Goal: Transaction & Acquisition: Purchase product/service

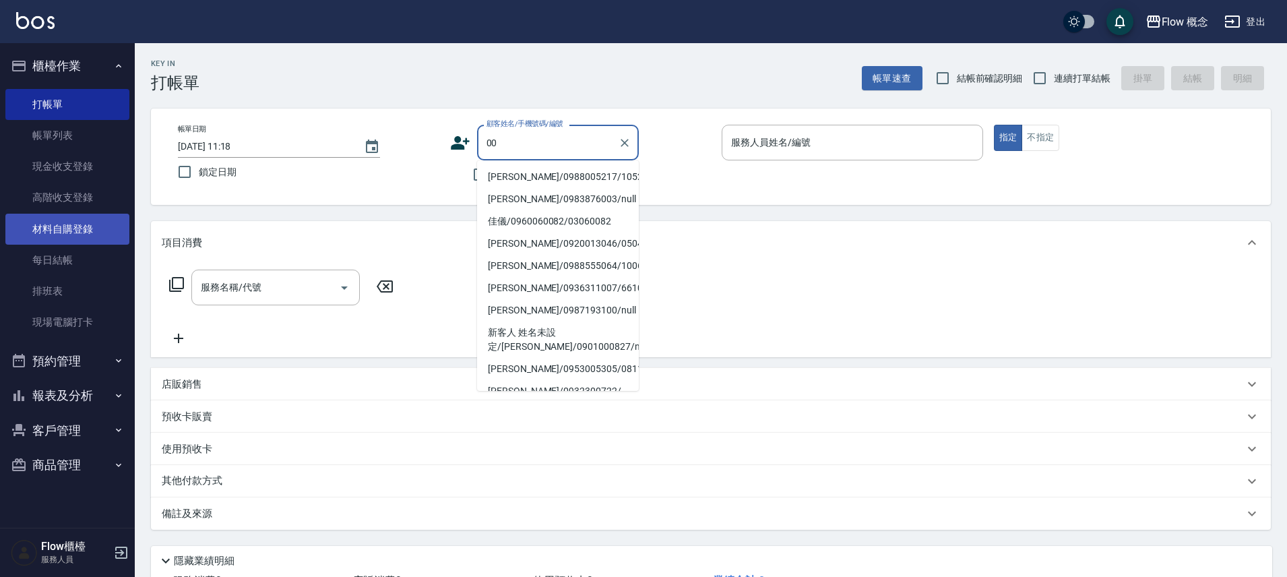
type input "00"
click at [102, 240] on link "材料自購登錄" at bounding box center [67, 229] width 124 height 31
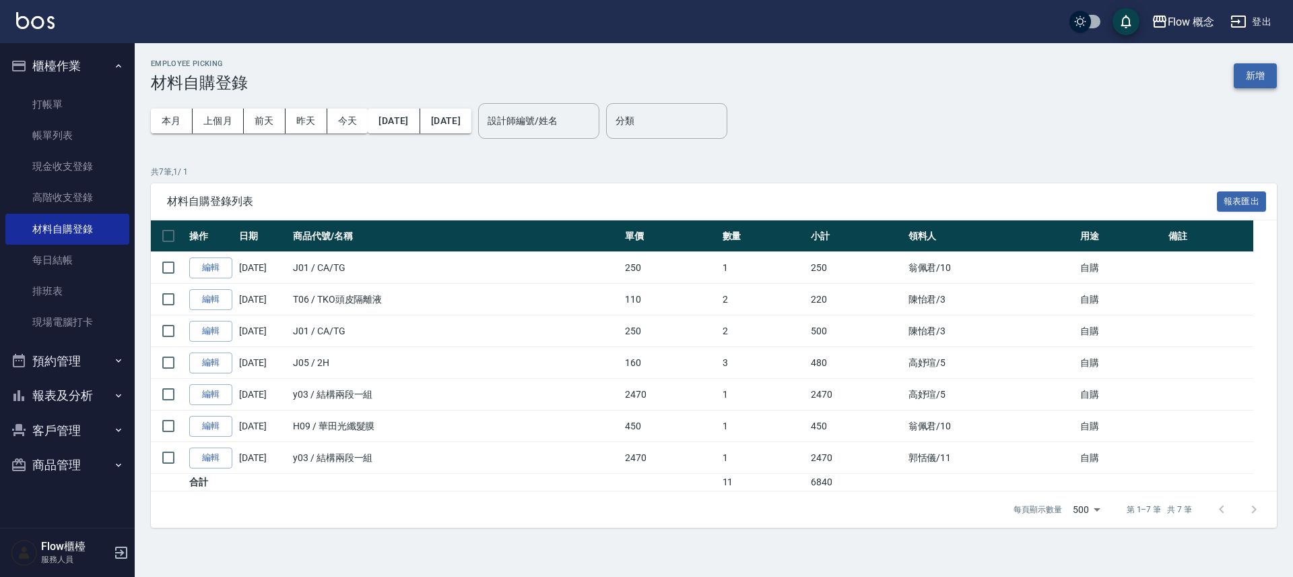
click at [1252, 84] on button "新增" at bounding box center [1255, 75] width 43 height 25
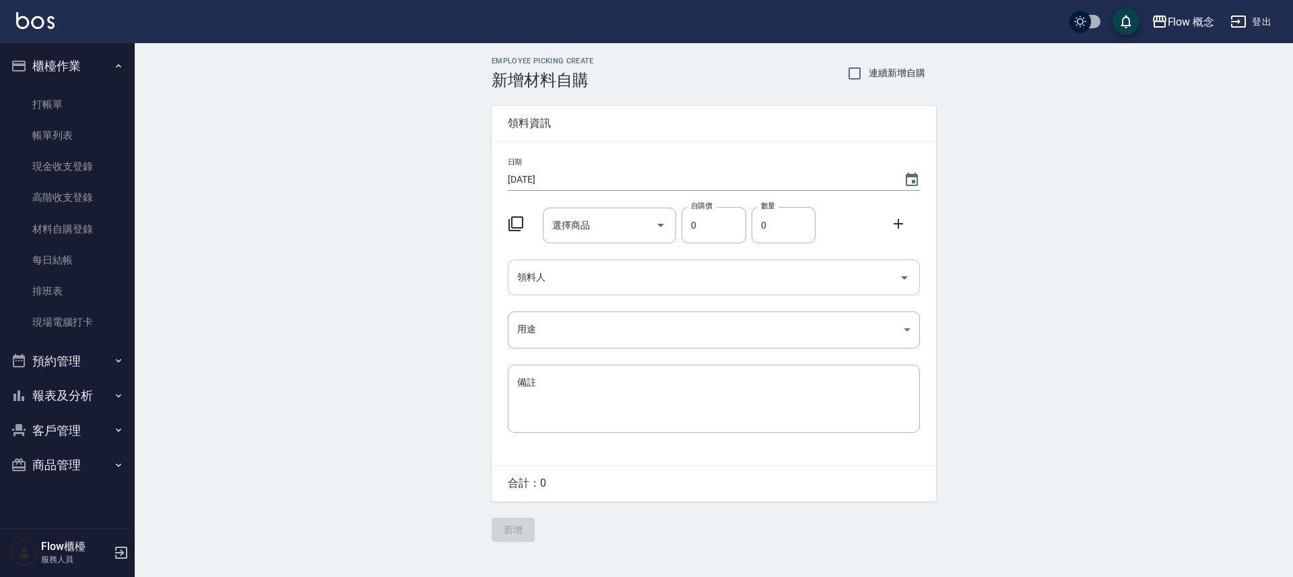
click at [556, 278] on input "領料人" at bounding box center [704, 277] width 380 height 24
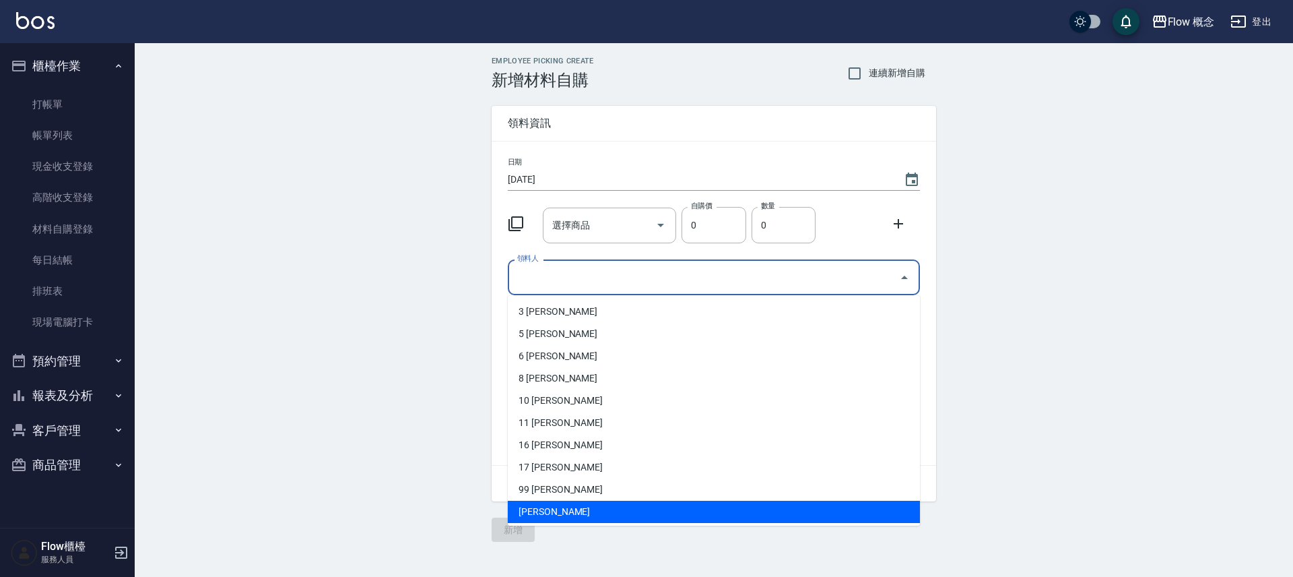
click at [586, 507] on li "[PERSON_NAME]" at bounding box center [714, 511] width 412 height 22
type input "[PERSON_NAME]"
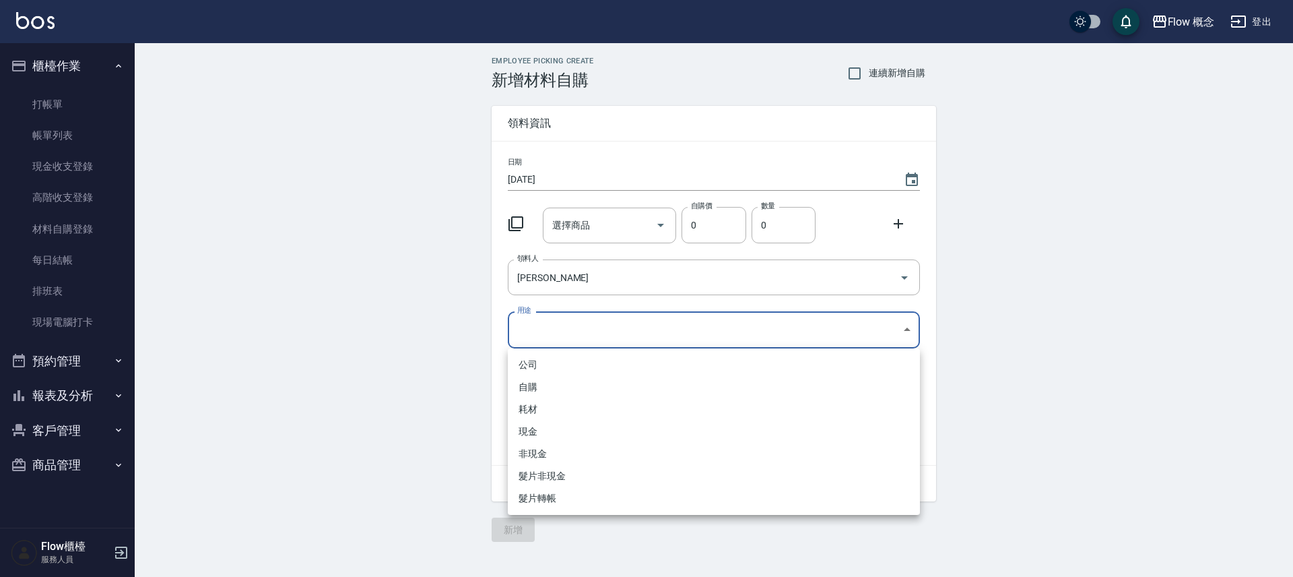
click at [535, 335] on body "Flow 概念 登出 櫃檯作業 打帳單 帳單列表 現金收支登錄 高階收支登錄 材料自購登錄 每日結帳 排班表 現場電腦打卡 預約管理 預約管理 單日預約紀錄 …" at bounding box center [646, 288] width 1293 height 577
click at [535, 386] on li "自購" at bounding box center [714, 387] width 412 height 22
type input "自購"
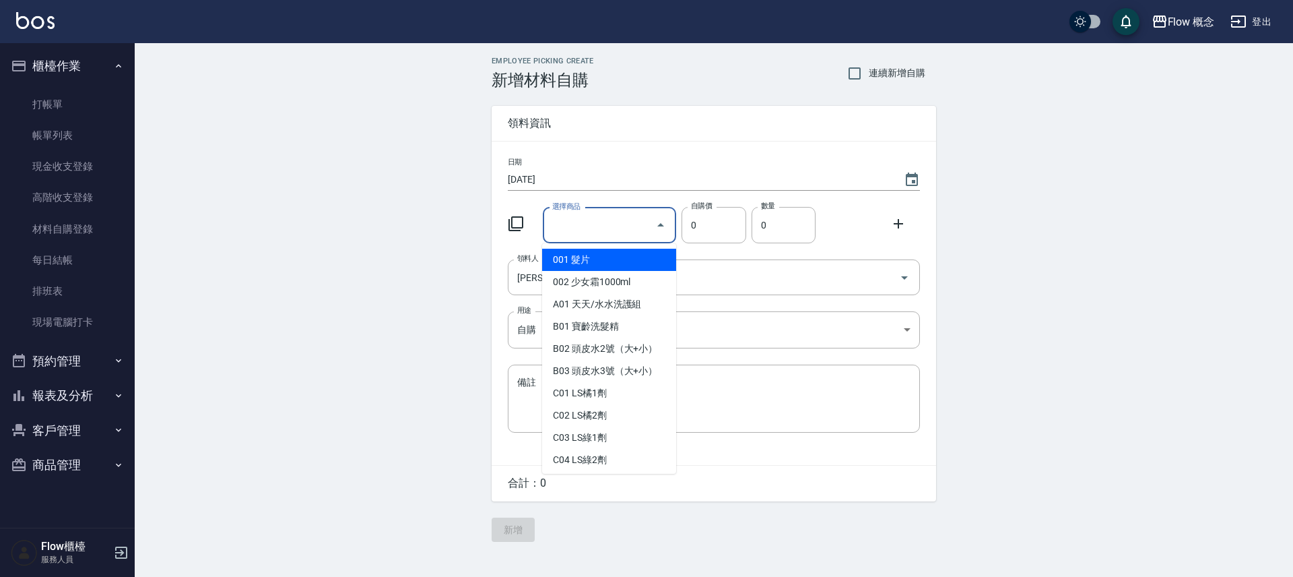
click at [614, 231] on input "選擇商品" at bounding box center [600, 226] width 102 height 24
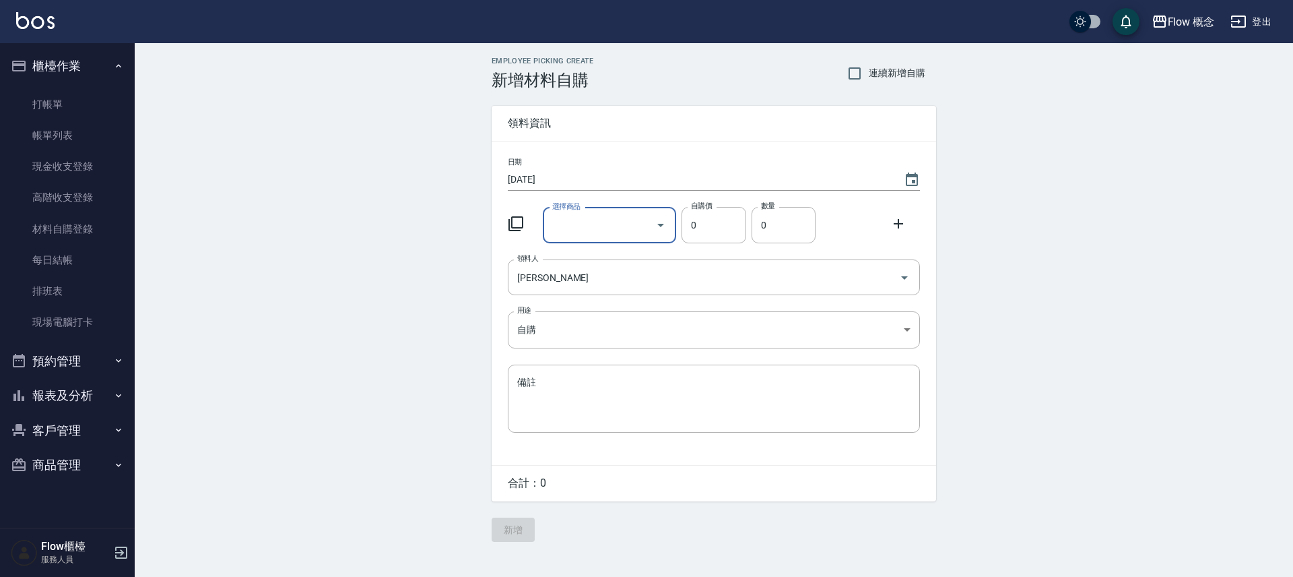
click at [569, 219] on input "選擇商品" at bounding box center [600, 226] width 102 height 24
type input "x"
click at [553, 257] on li "h01 [PERSON_NAME]養髮精華液" at bounding box center [609, 267] width 134 height 36
type input "[PERSON_NAME]養髮精華液"
type input "411"
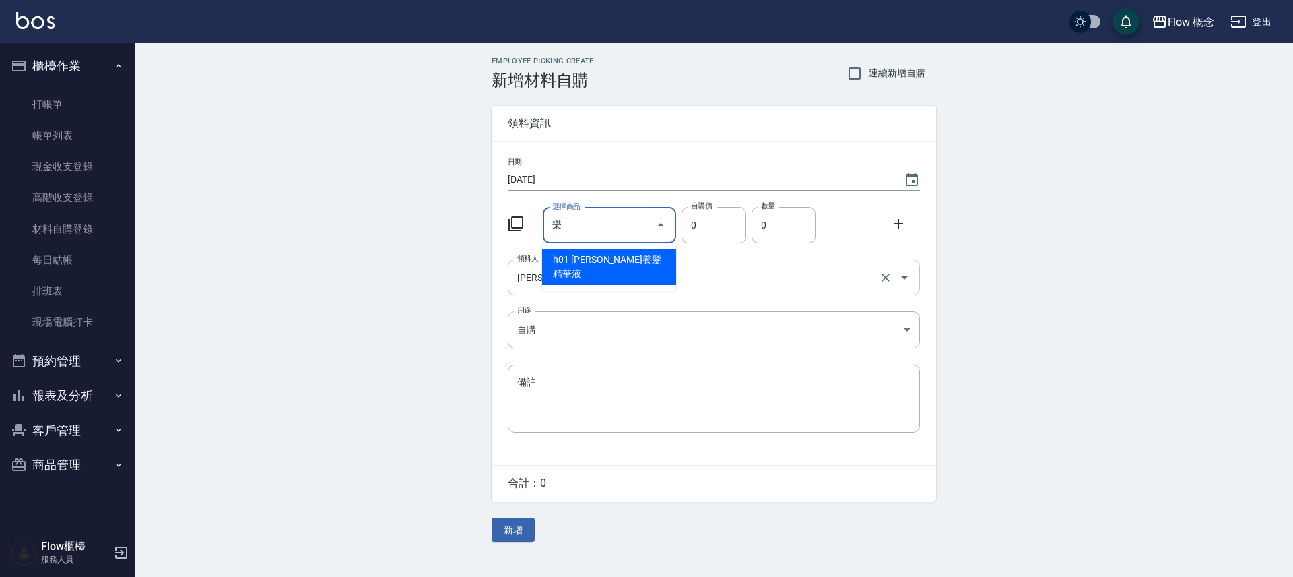
type input "1"
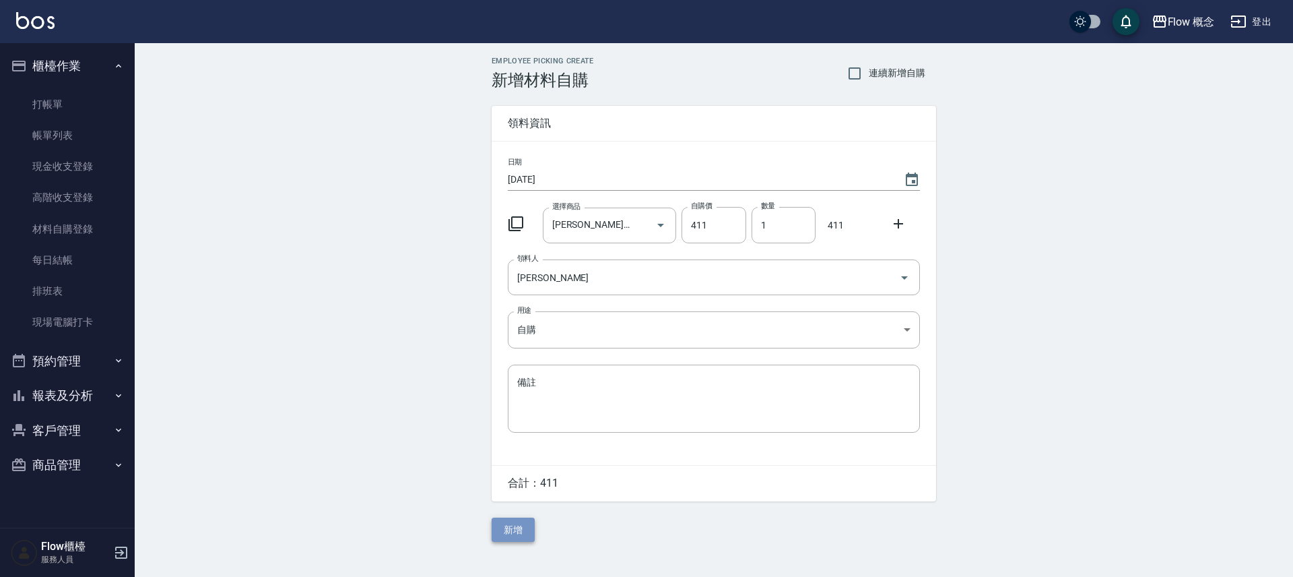
click at [526, 528] on button "新增" at bounding box center [513, 529] width 43 height 25
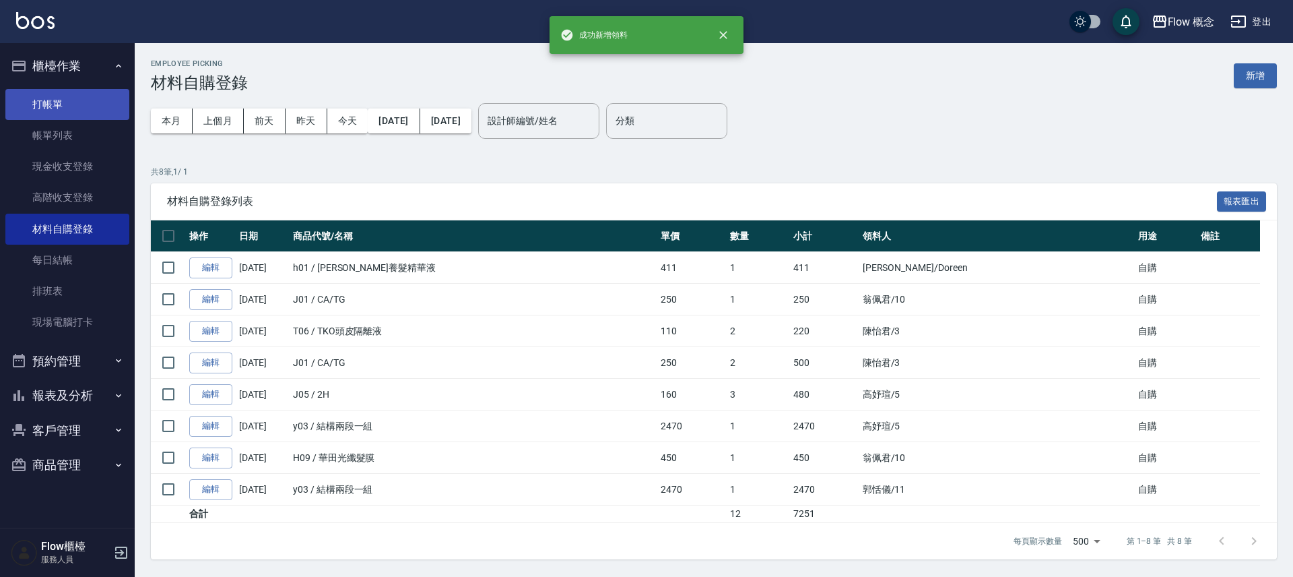
click at [67, 102] on link "打帳單" at bounding box center [67, 104] width 124 height 31
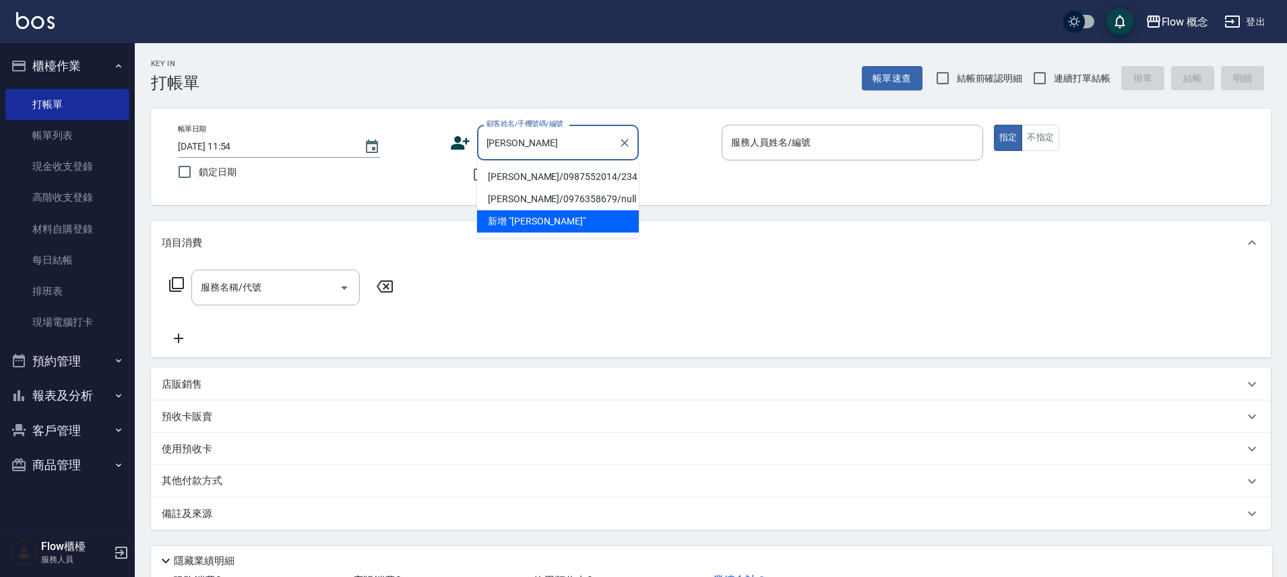
click at [521, 176] on li "[PERSON_NAME]/0987552014/234" at bounding box center [558, 177] width 162 height 22
type input "[PERSON_NAME]/0987552014/234"
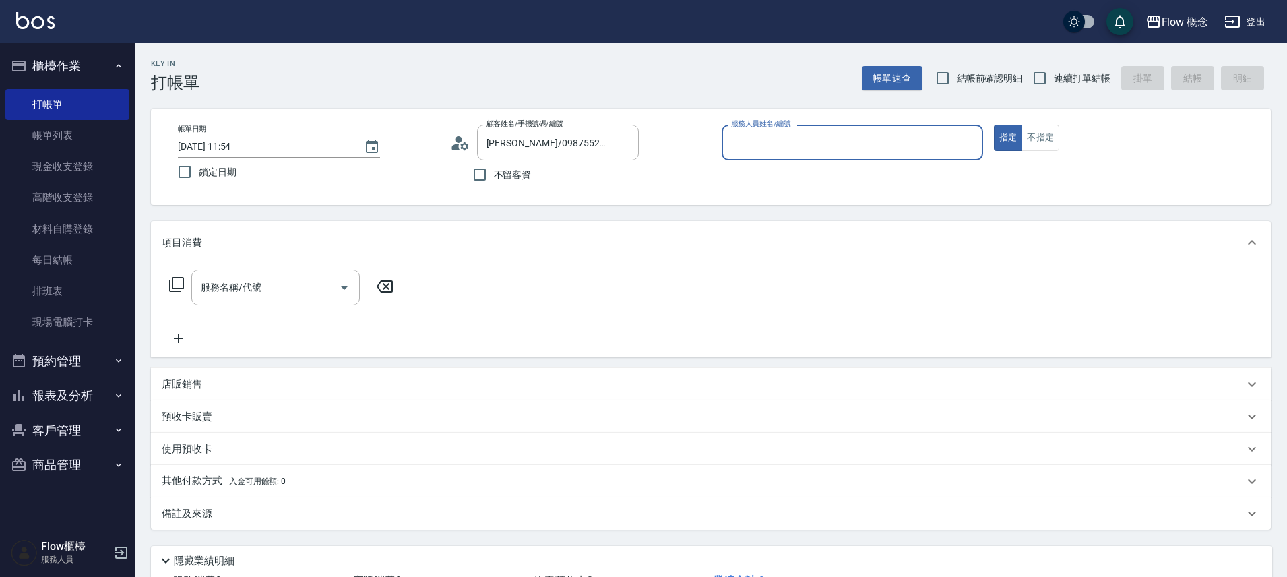
type input "８"
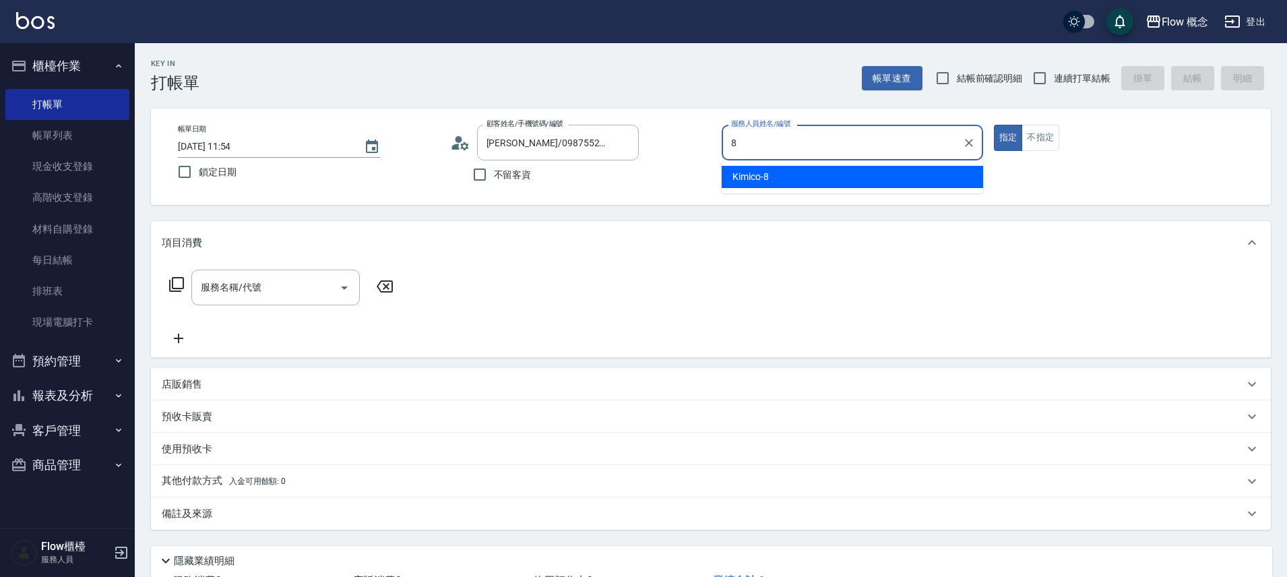
click at [824, 178] on div "Kimico -8" at bounding box center [851, 177] width 261 height 22
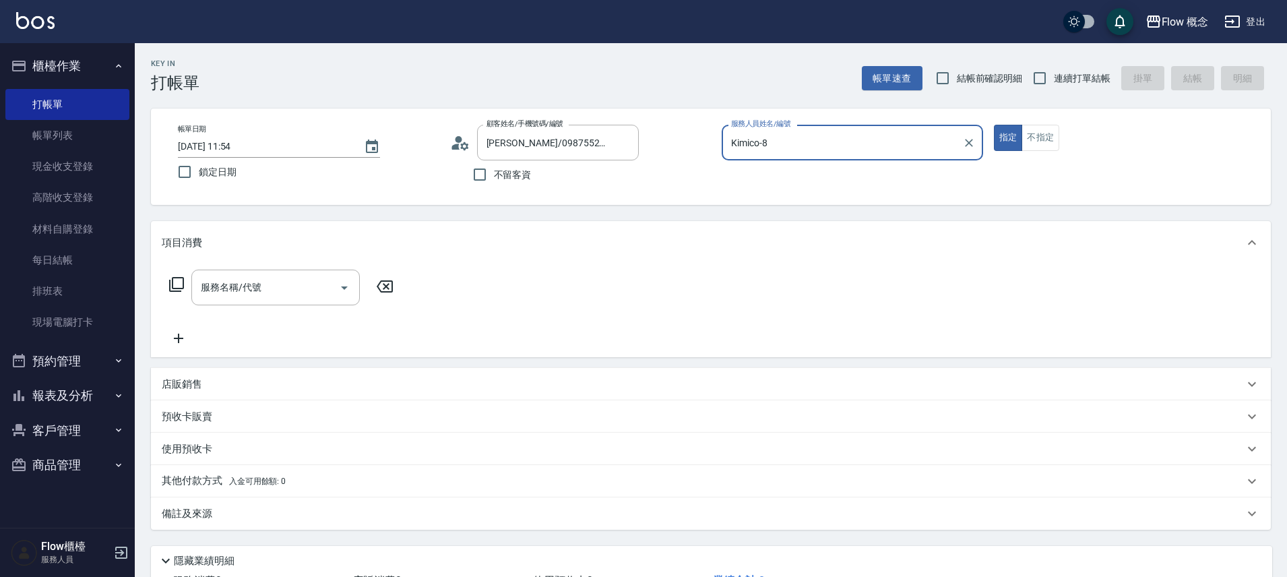
type input "Kimico-8"
click at [257, 368] on div "店販銷售" at bounding box center [710, 384] width 1119 height 32
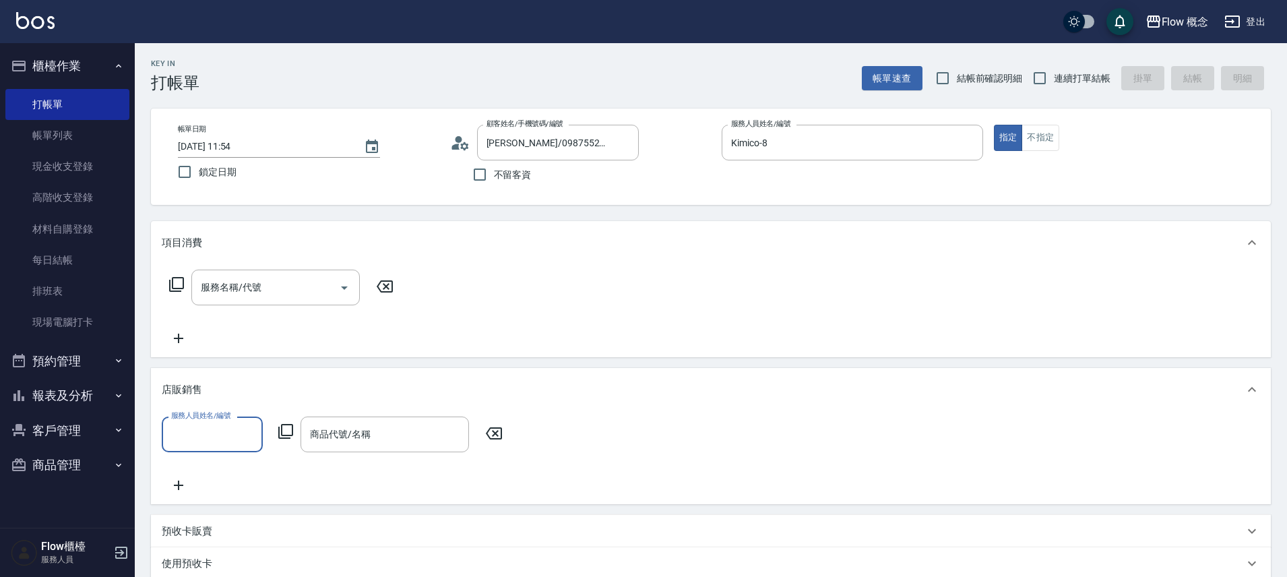
click at [220, 436] on input "服務人員姓名/編號" at bounding box center [212, 434] width 89 height 24
type input "Kimico-8"
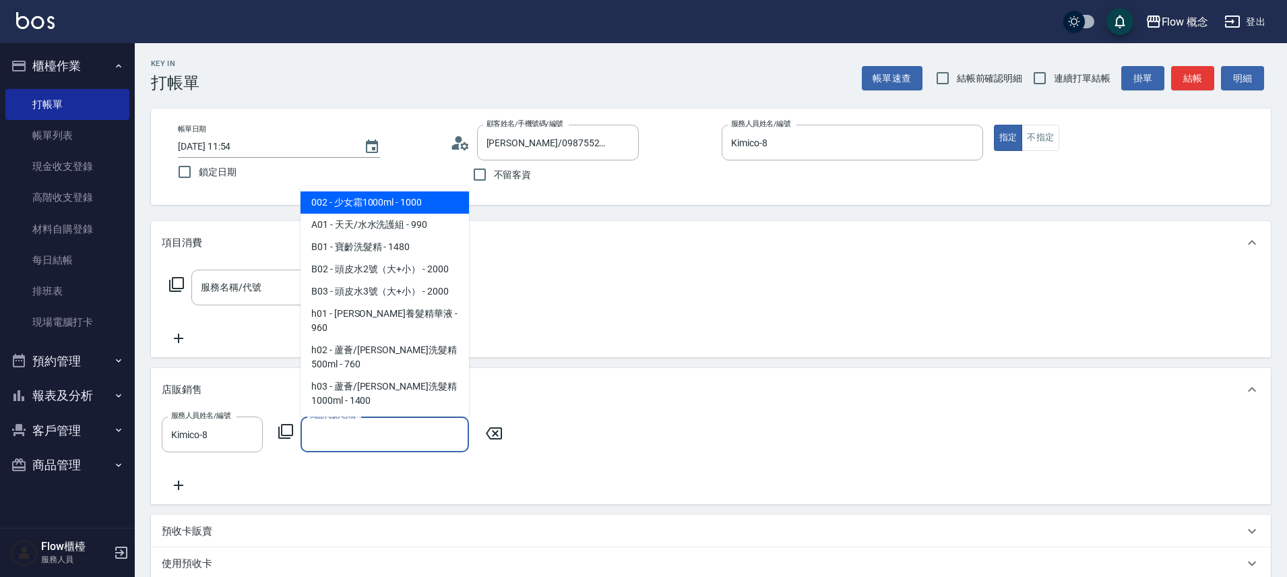
click at [340, 437] on input "商品代號/名稱" at bounding box center [384, 434] width 156 height 24
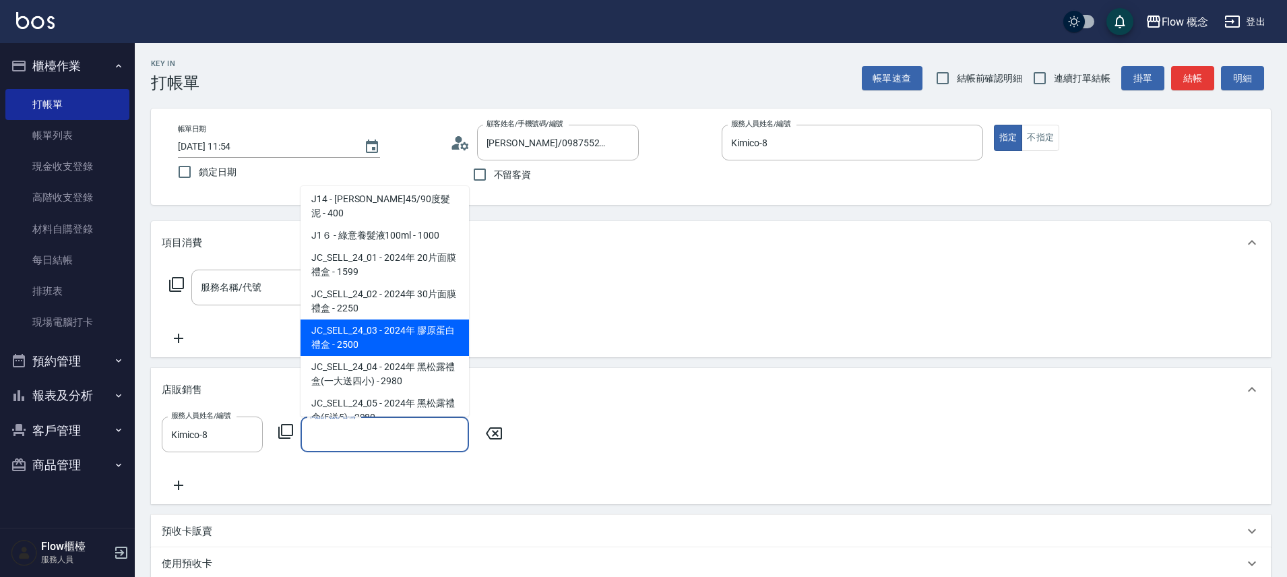
scroll to position [1789, 0]
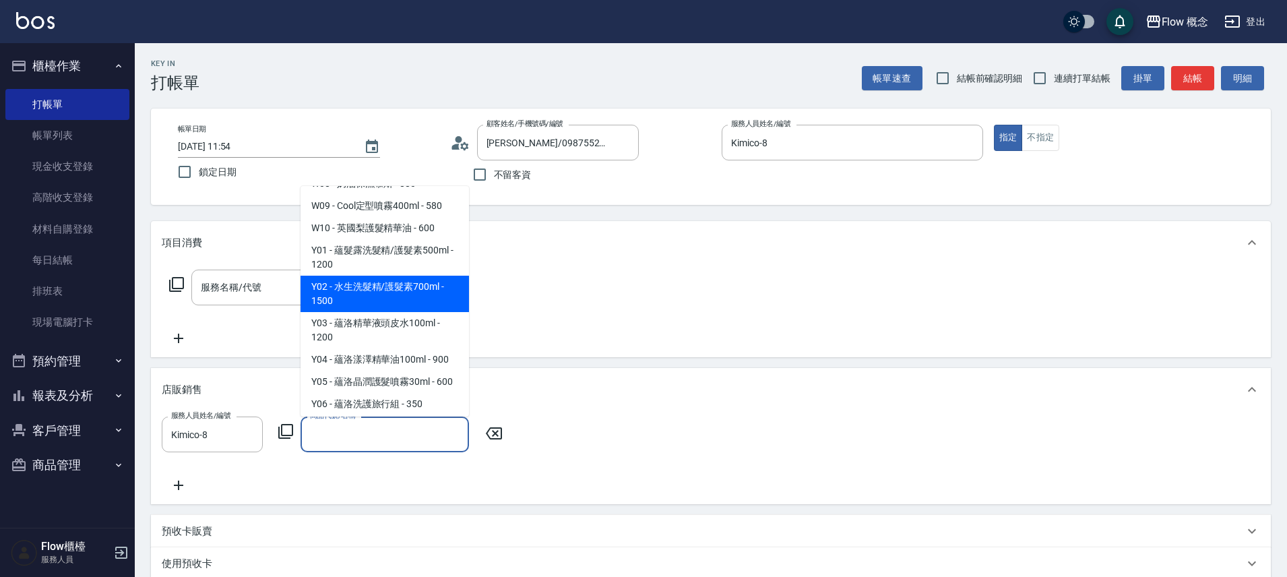
click at [372, 275] on span "Y02 - 水生洗髮精/護髮素700ml - 1500" at bounding box center [384, 293] width 168 height 36
type input "水生洗髮精/護髮素700ml"
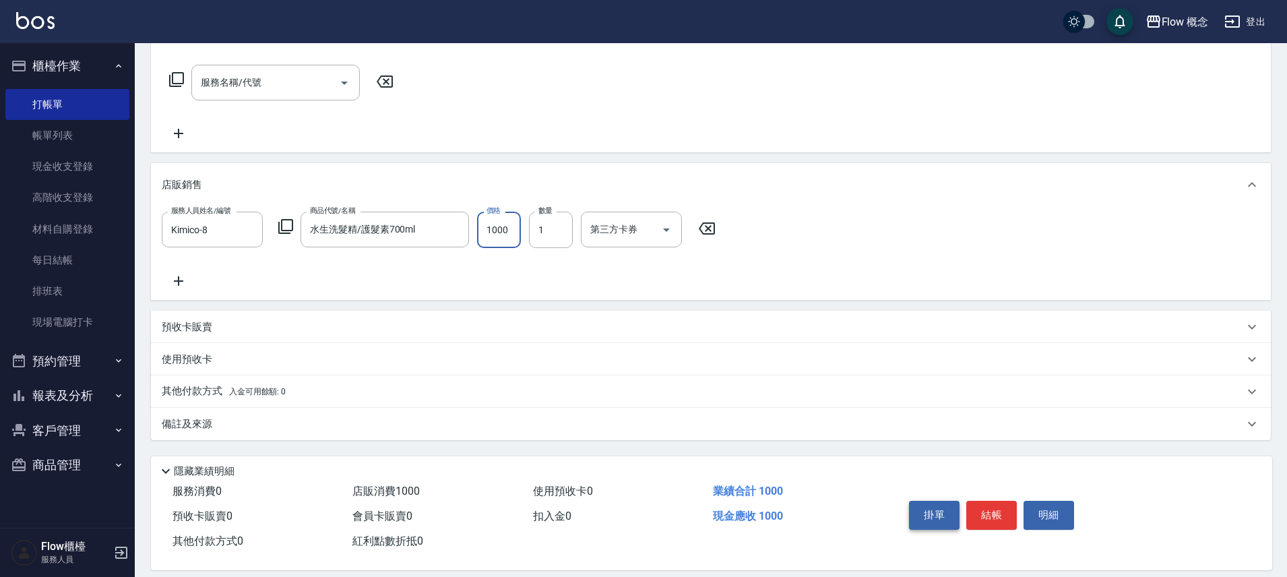
scroll to position [220, 0]
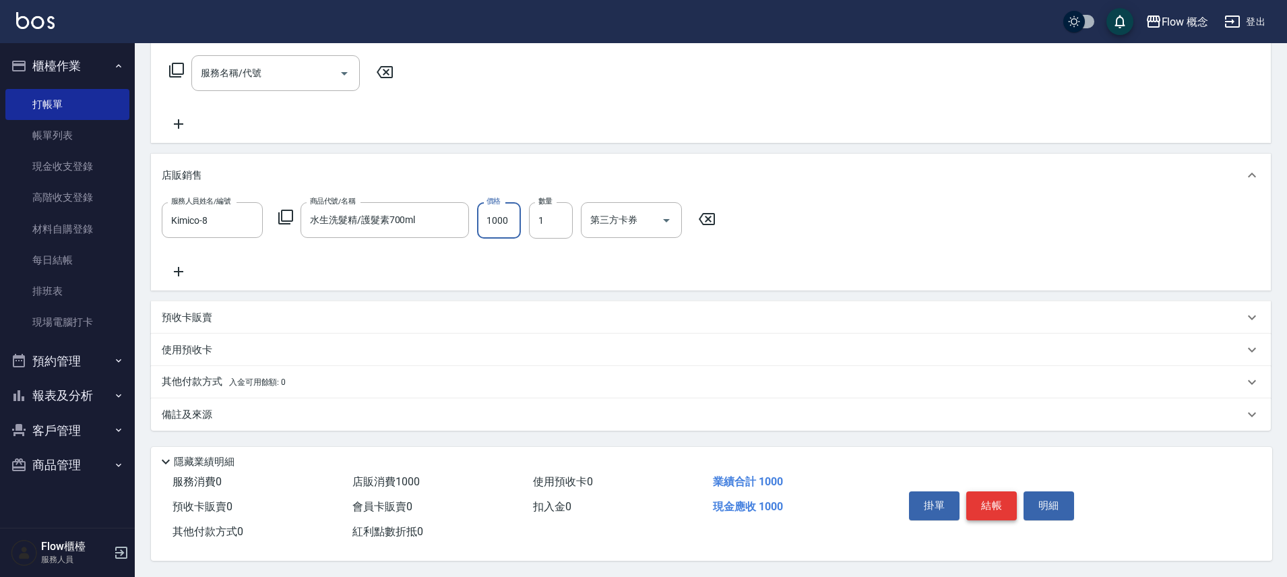
type input "1000"
click at [993, 492] on button "結帳" at bounding box center [991, 505] width 51 height 28
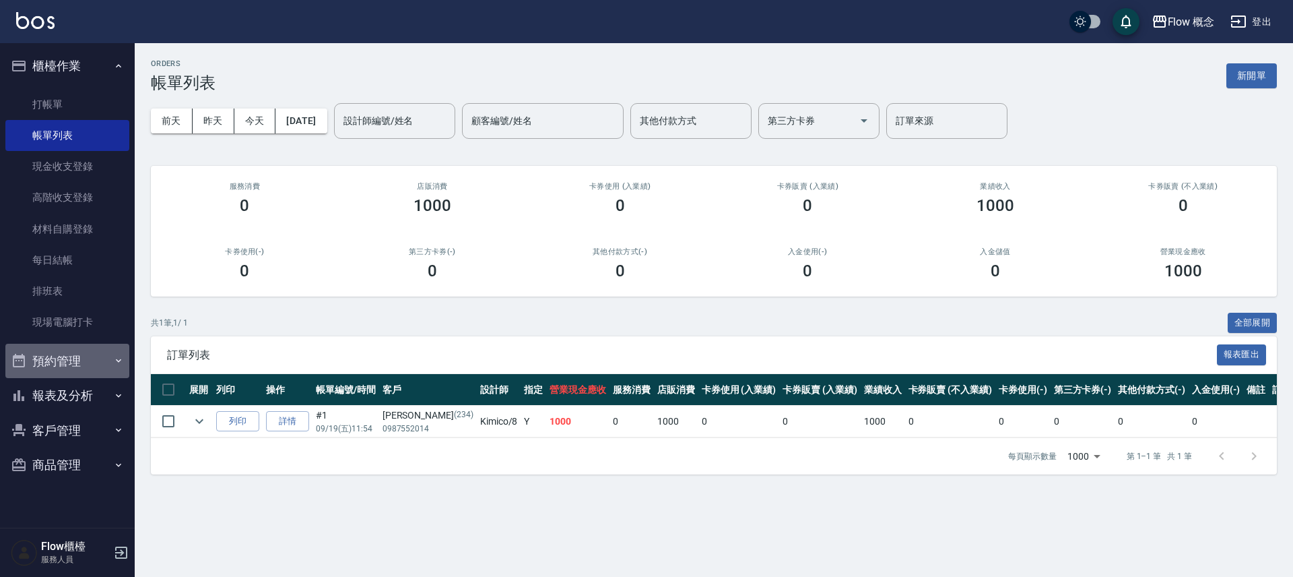
click at [62, 363] on button "預約管理" at bounding box center [67, 361] width 124 height 35
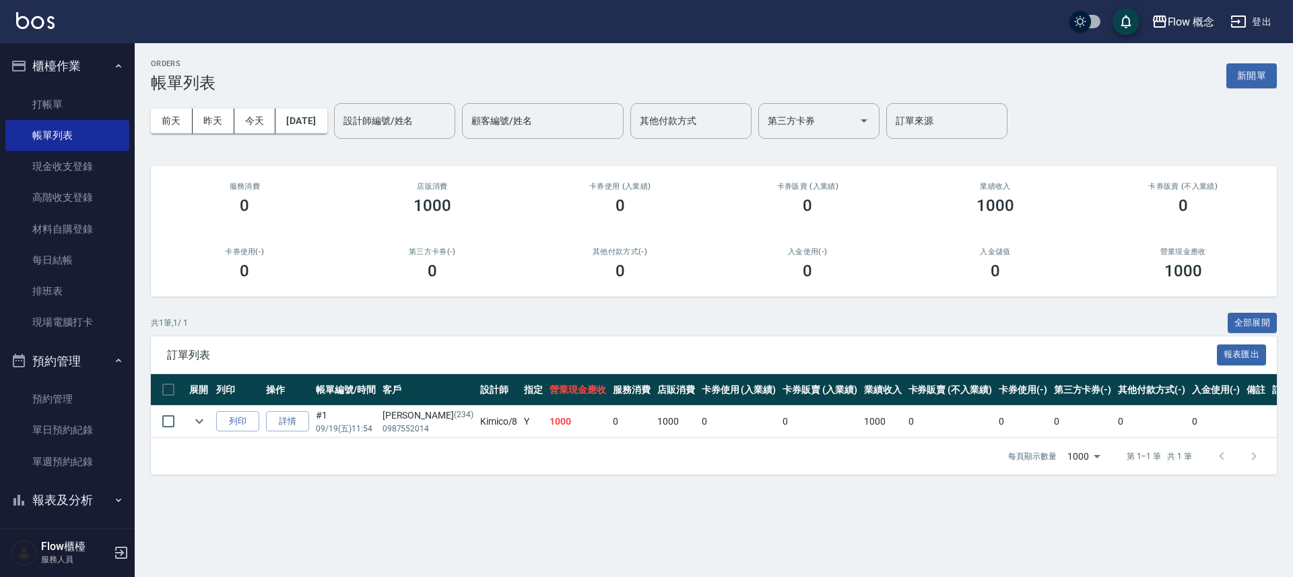
click at [59, 512] on button "報表及分析" at bounding box center [67, 499] width 124 height 35
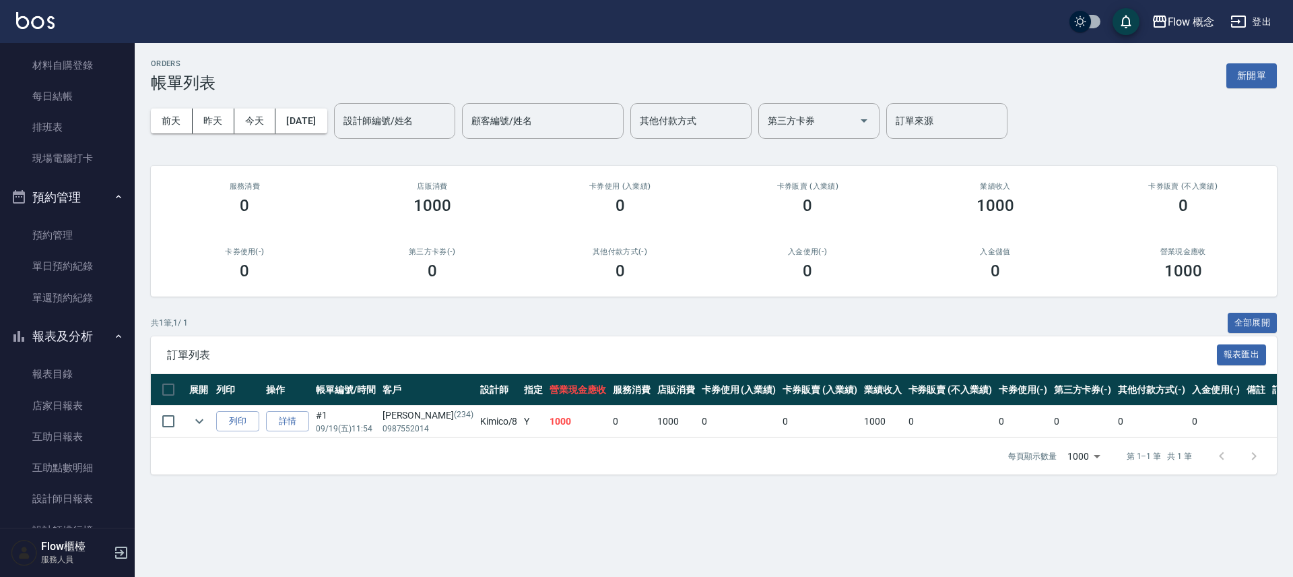
scroll to position [304, 0]
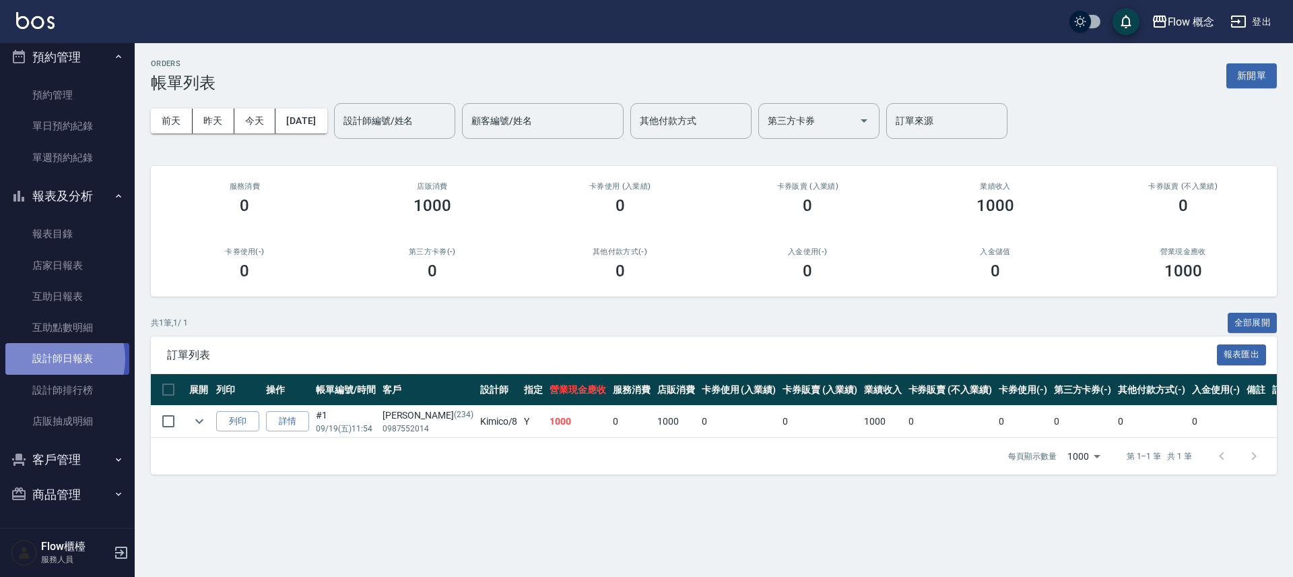
click at [53, 358] on link "設計師日報表" at bounding box center [67, 358] width 124 height 31
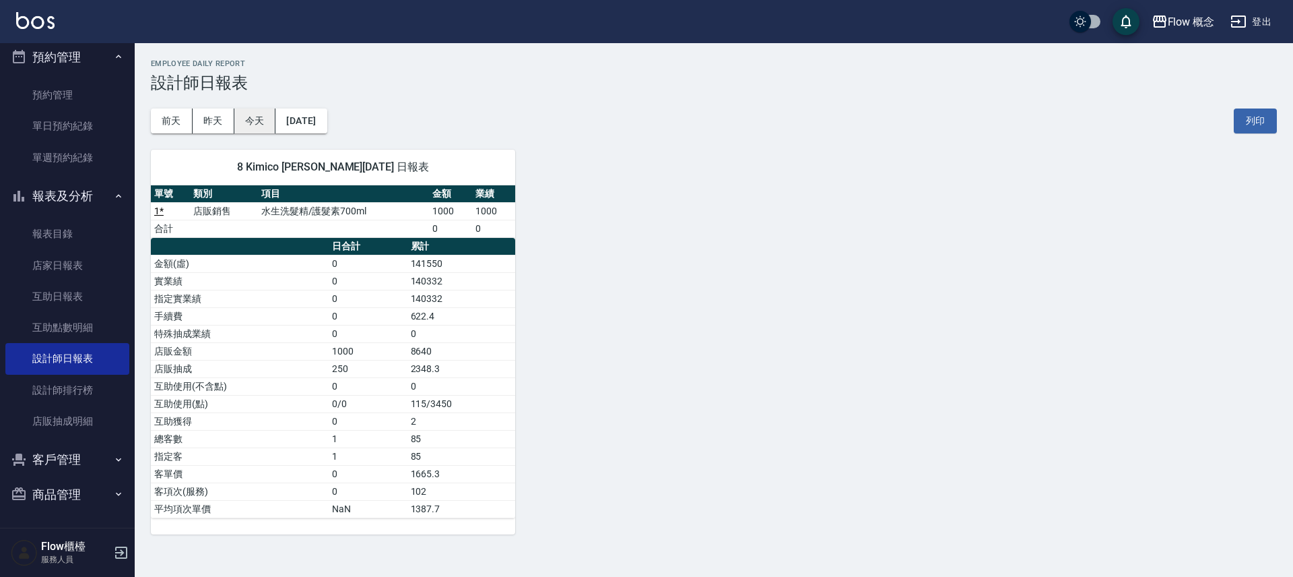
click at [251, 124] on button "今天" at bounding box center [255, 120] width 42 height 25
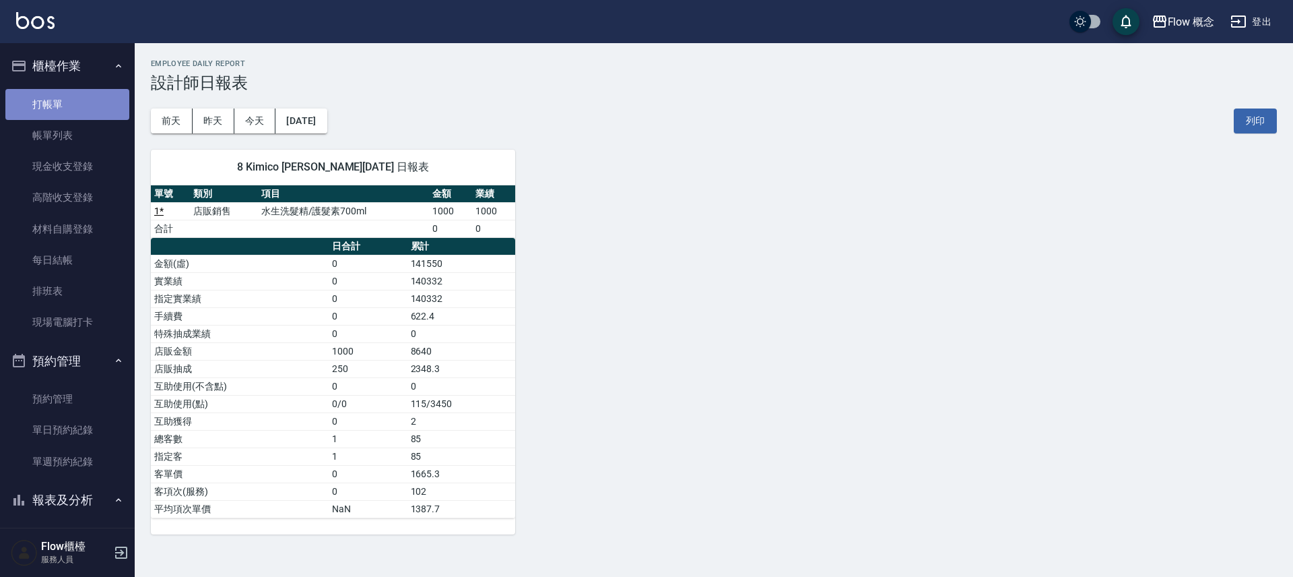
click at [69, 106] on link "打帳單" at bounding box center [67, 104] width 124 height 31
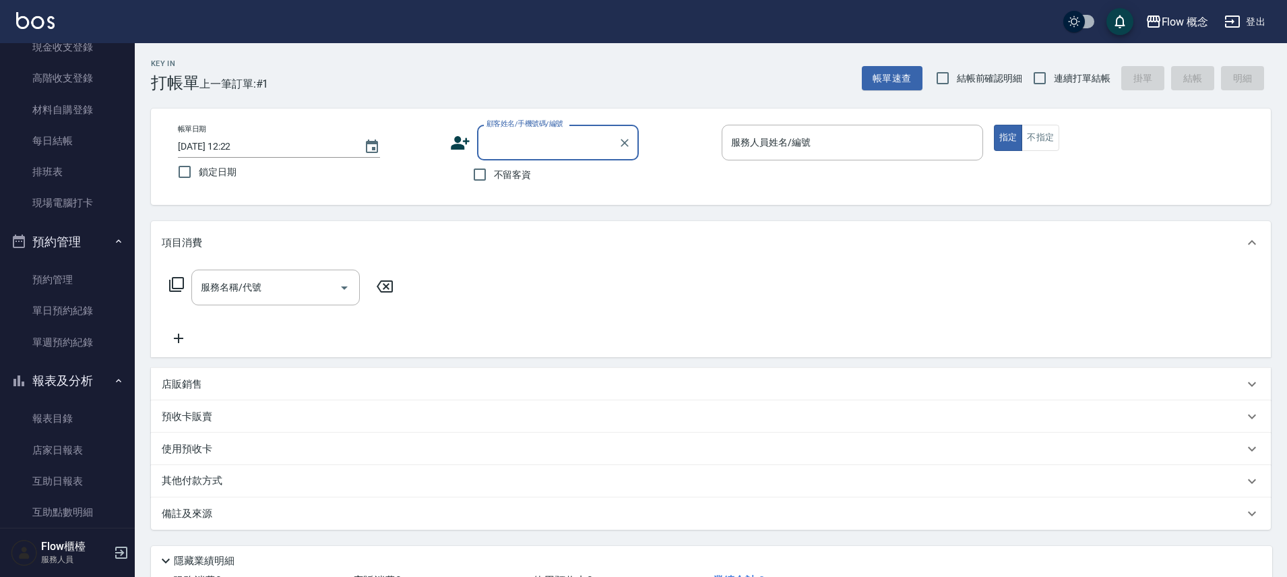
scroll to position [259, 0]
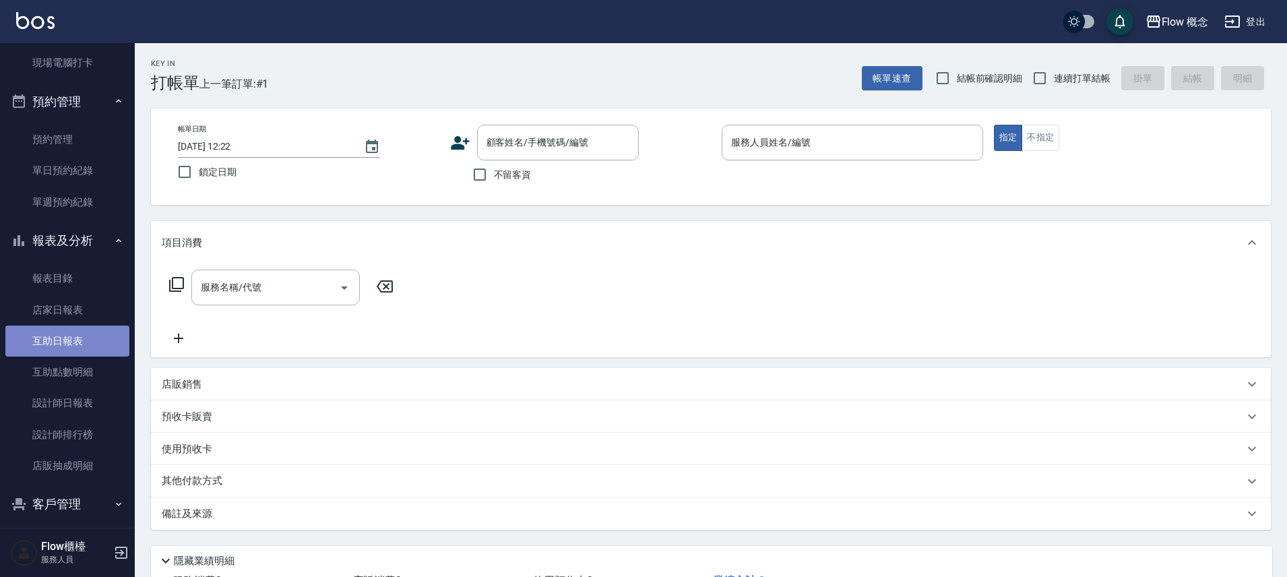
click at [82, 336] on link "互助日報表" at bounding box center [67, 340] width 124 height 31
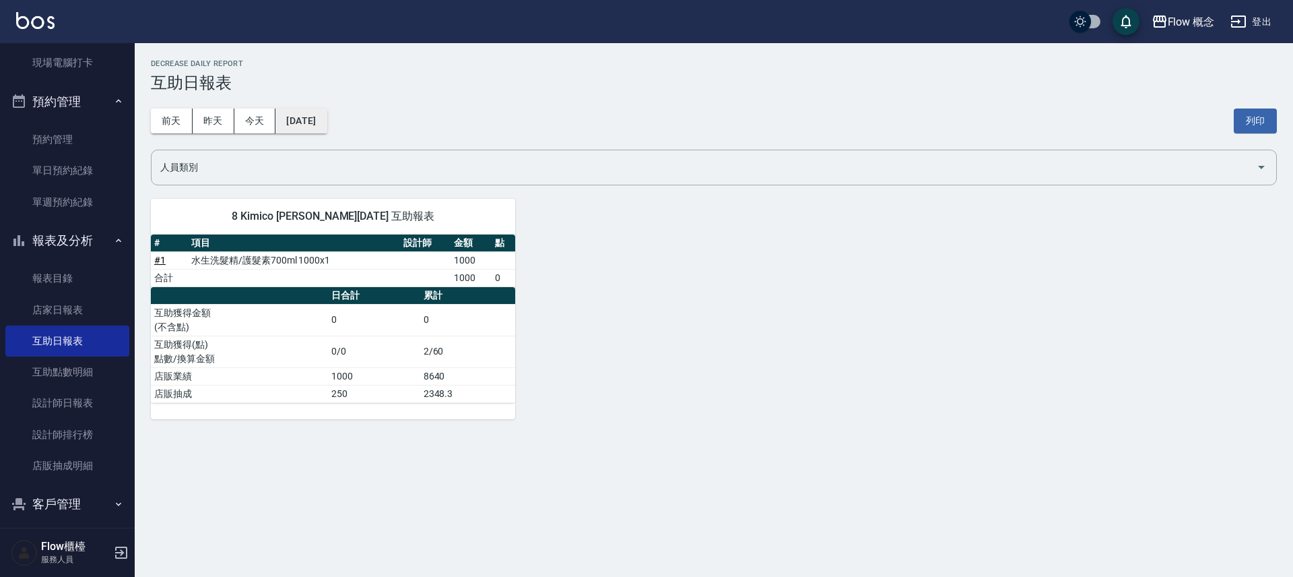
click at [321, 122] on button "[DATE]" at bounding box center [300, 120] width 51 height 25
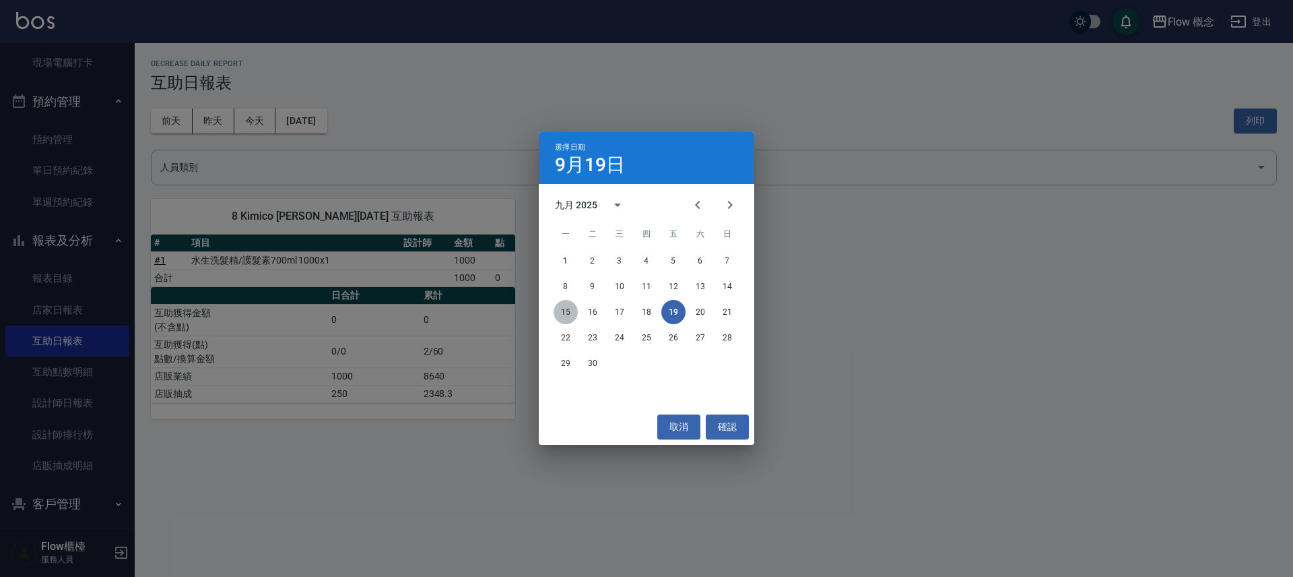
click at [571, 308] on button "15" at bounding box center [566, 312] width 24 height 24
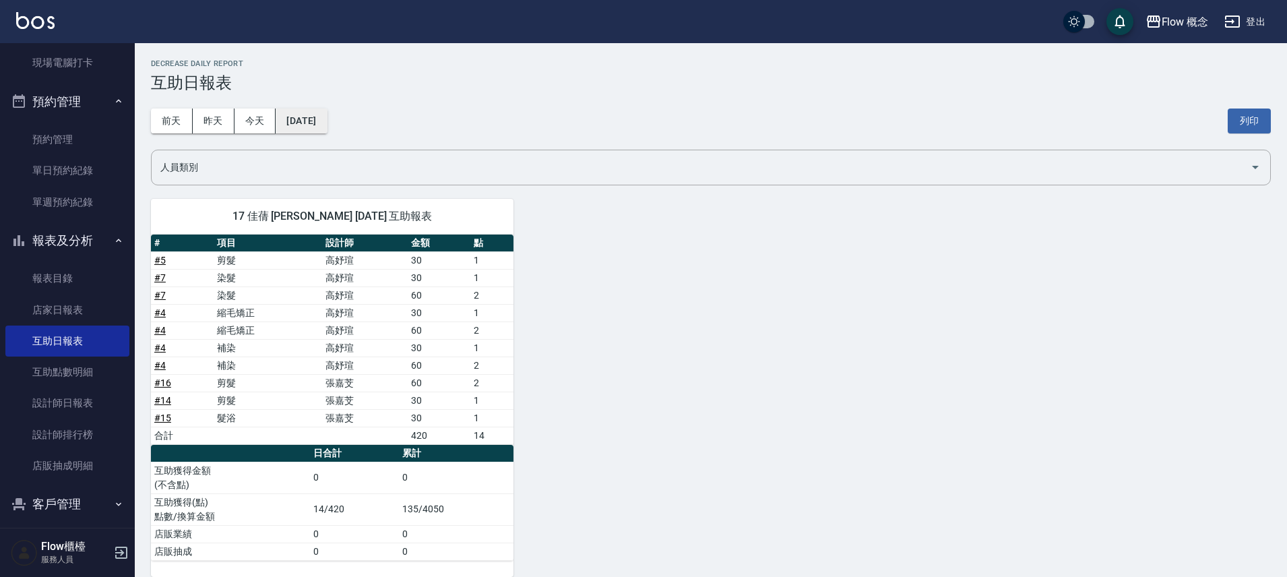
click at [327, 127] on button "[DATE]" at bounding box center [300, 120] width 51 height 25
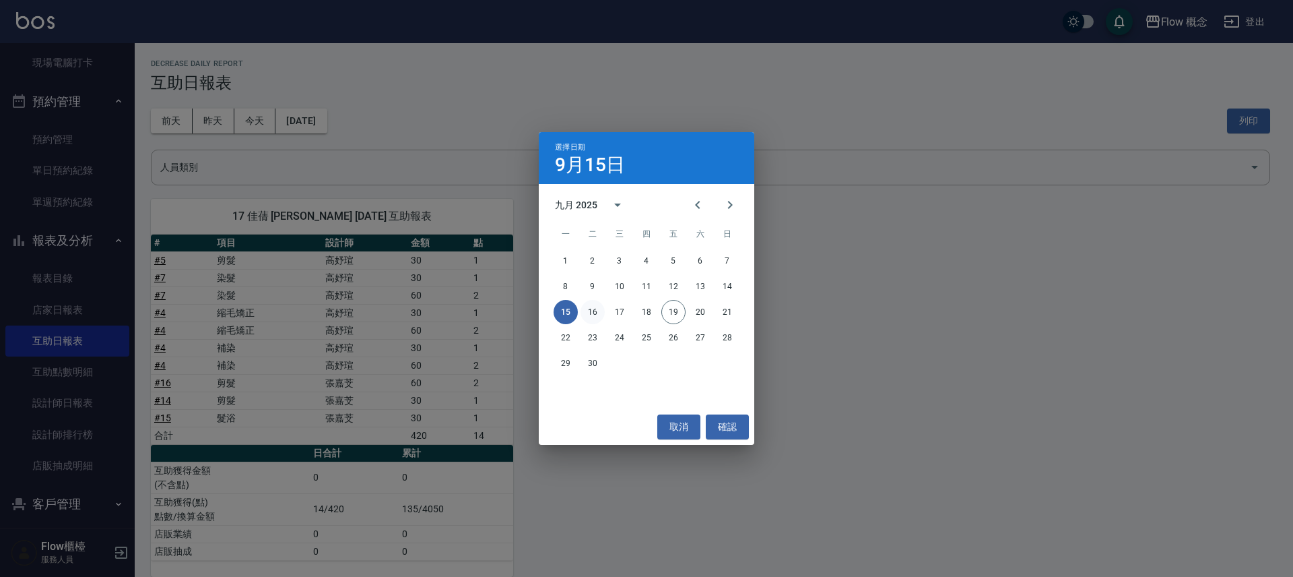
click at [594, 313] on button "16" at bounding box center [593, 312] width 24 height 24
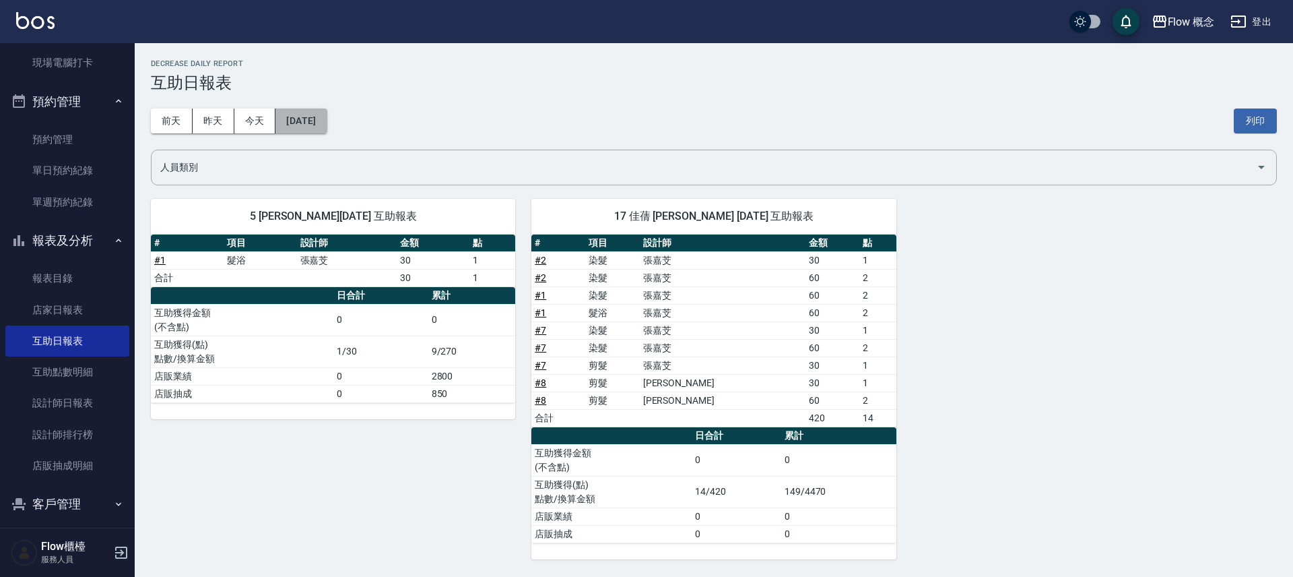
click at [327, 121] on button "[DATE]" at bounding box center [300, 120] width 51 height 25
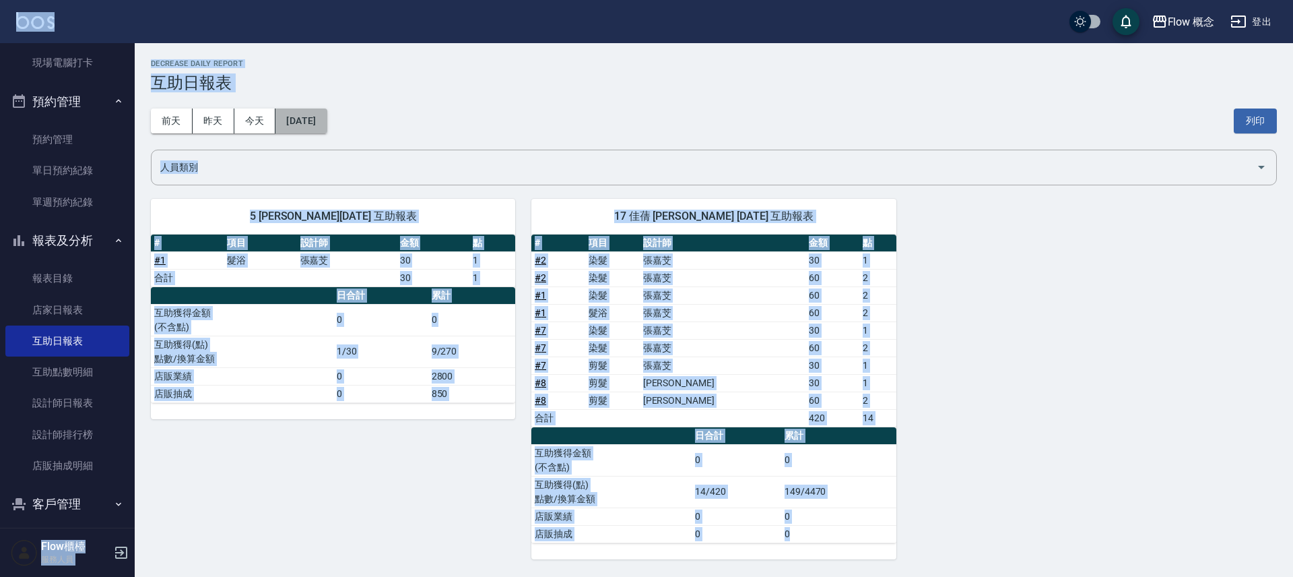
click at [327, 121] on button "[DATE]" at bounding box center [300, 120] width 51 height 25
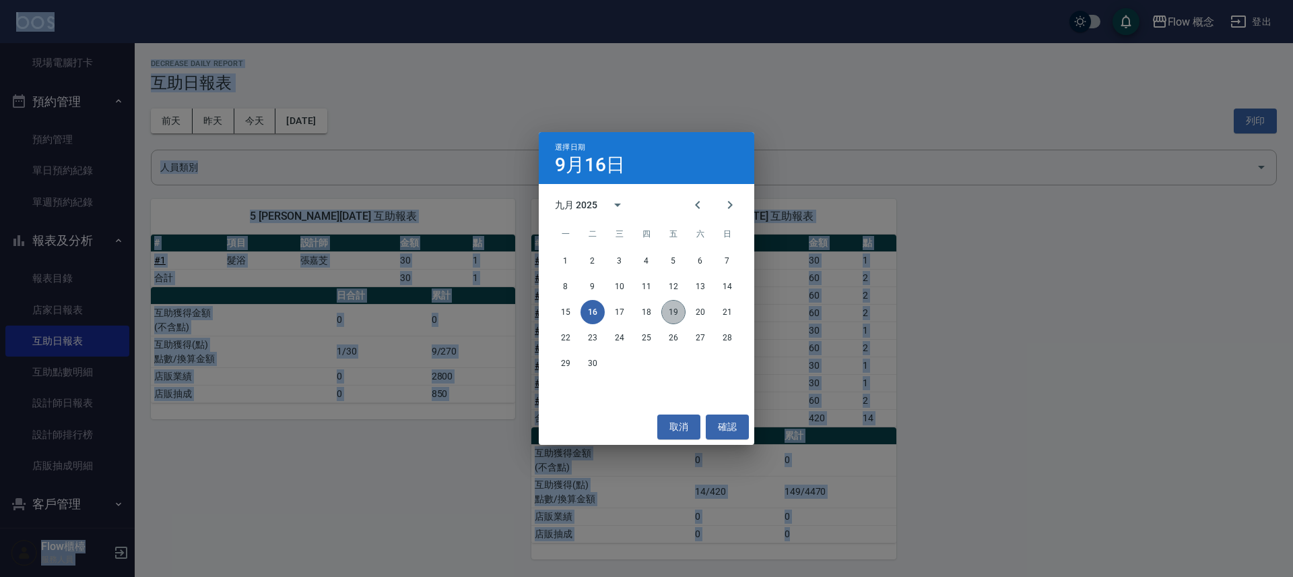
click at [666, 309] on button "19" at bounding box center [673, 312] width 24 height 24
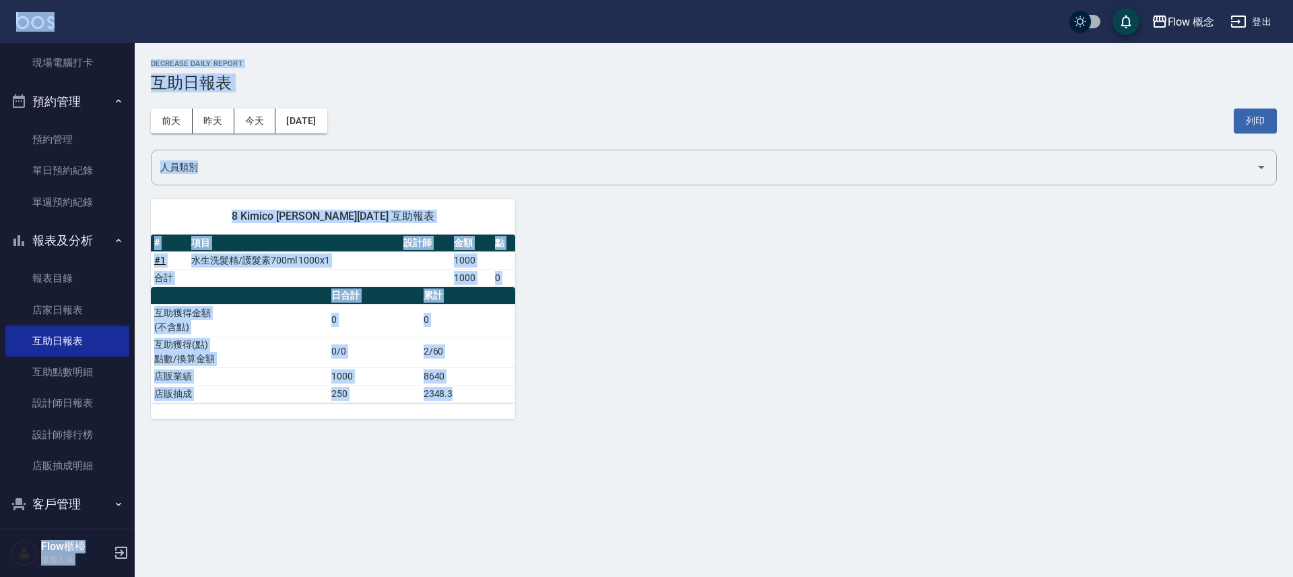
click at [17, 241] on icon "button" at bounding box center [19, 240] width 16 height 16
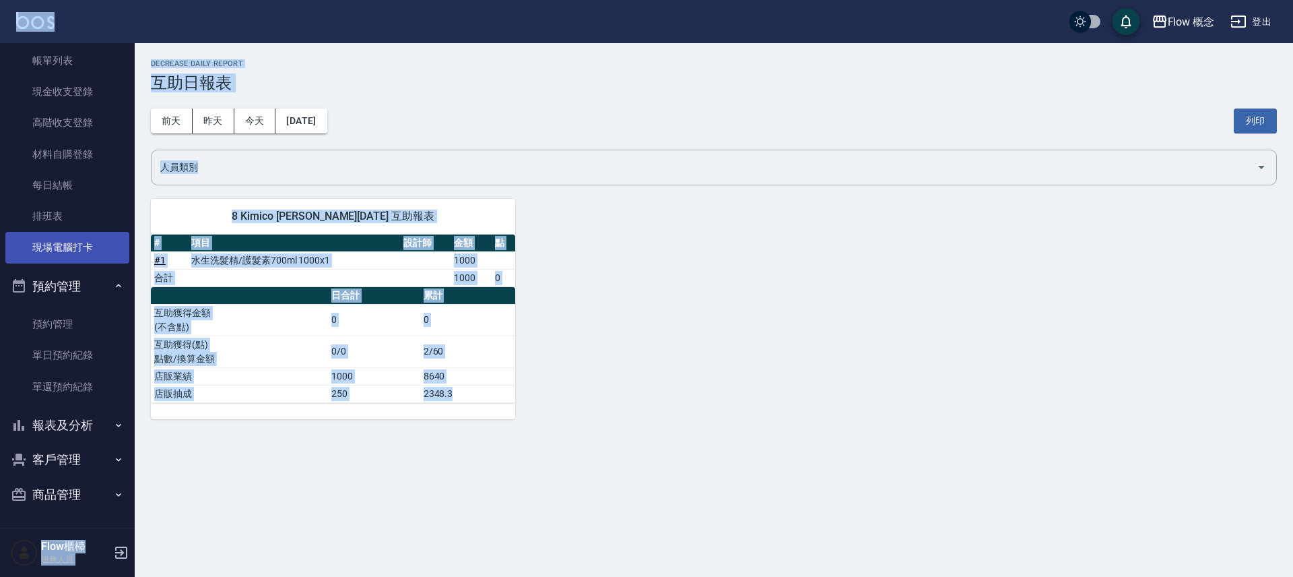
scroll to position [75, 0]
click at [84, 286] on button "預約管理" at bounding box center [67, 286] width 124 height 35
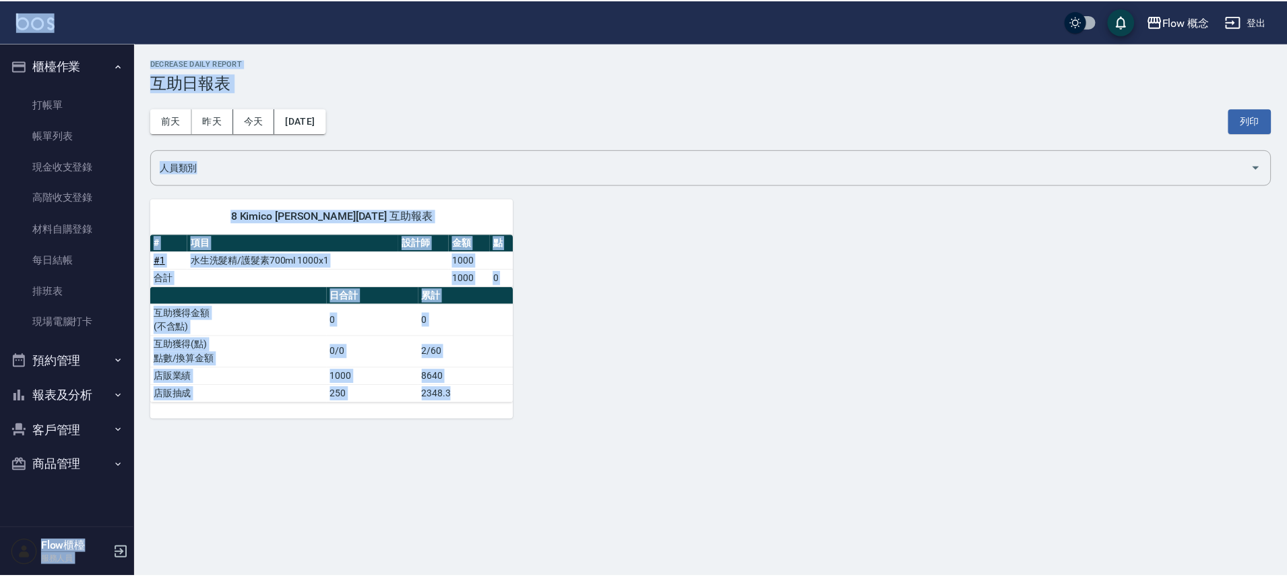
scroll to position [0, 0]
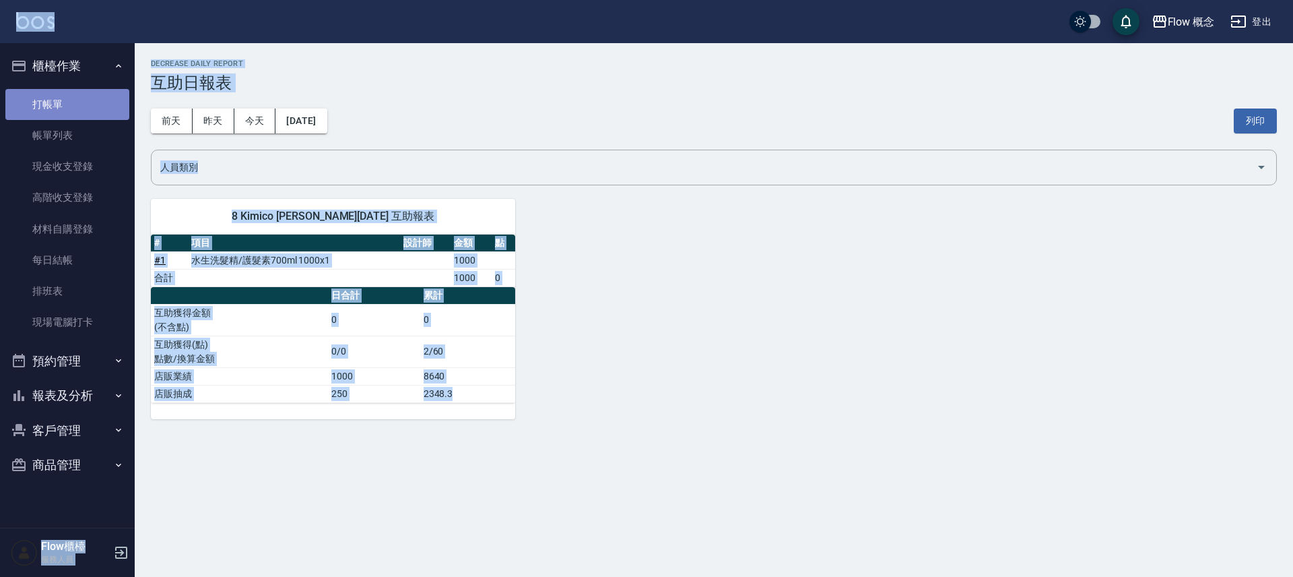
click at [53, 92] on link "打帳單" at bounding box center [67, 104] width 124 height 31
